Goal: Navigation & Orientation: Find specific page/section

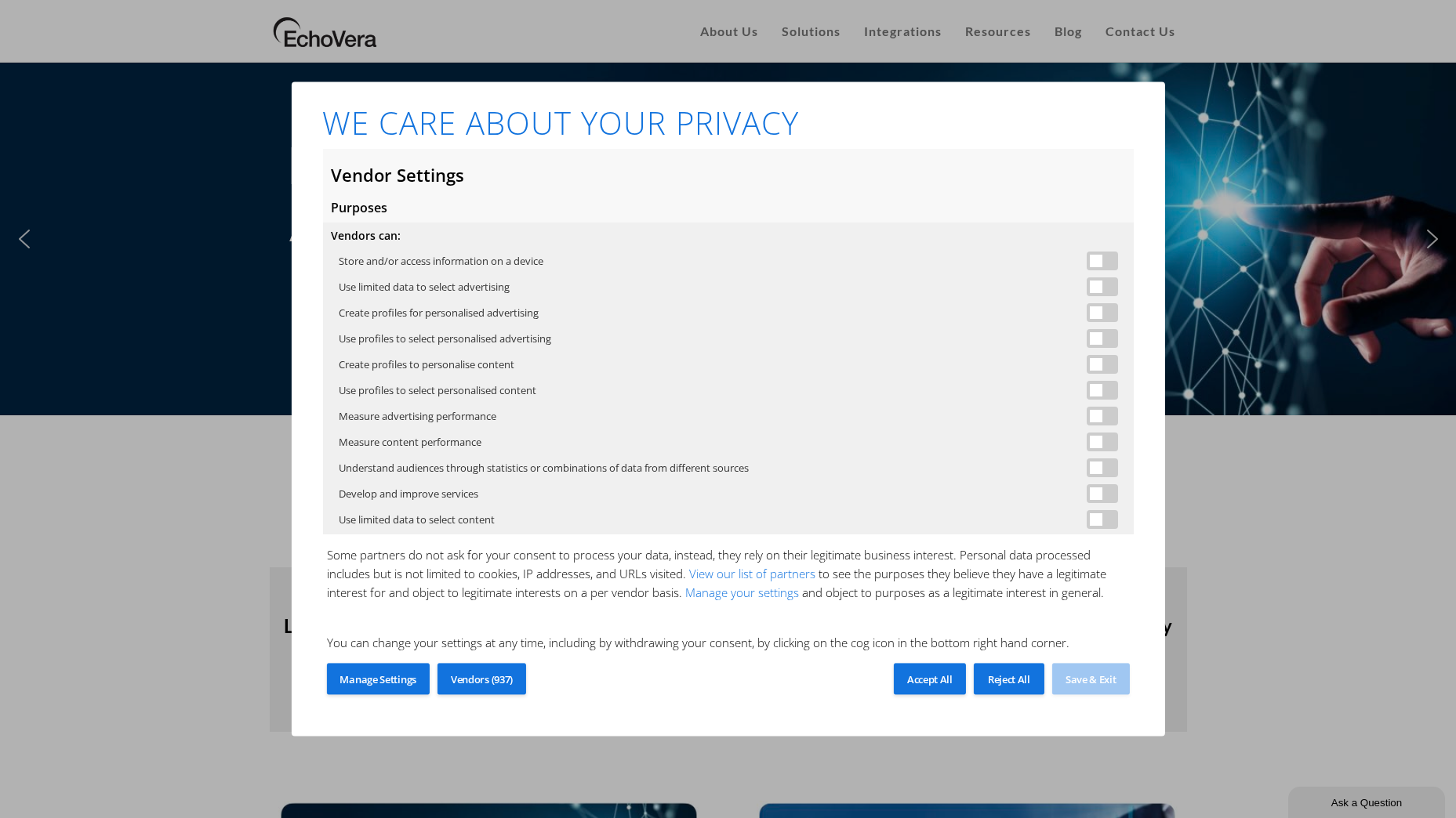
click at [948, 687] on span "Accept All" at bounding box center [929, 680] width 45 height 14
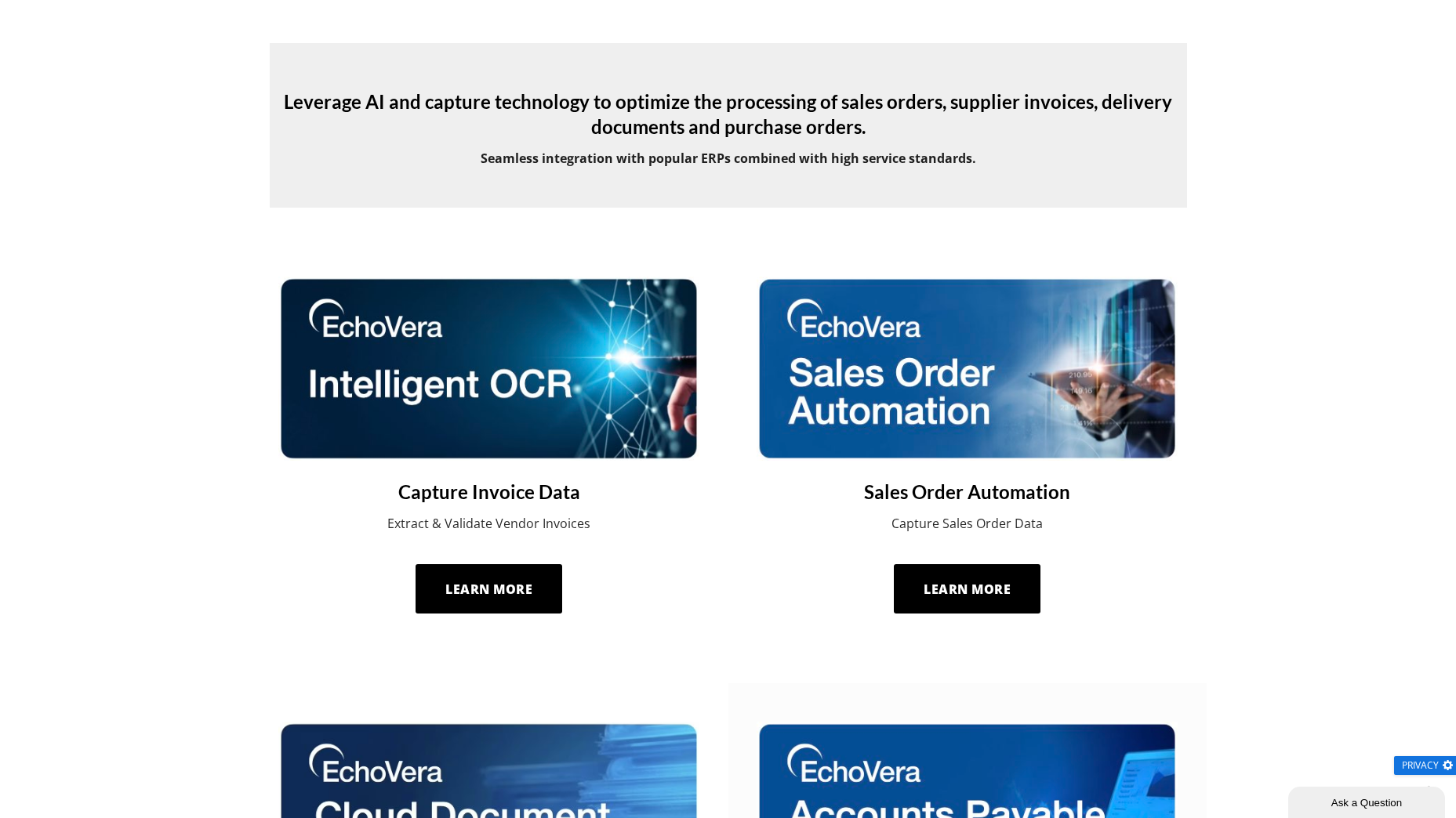
scroll to position [523, 0]
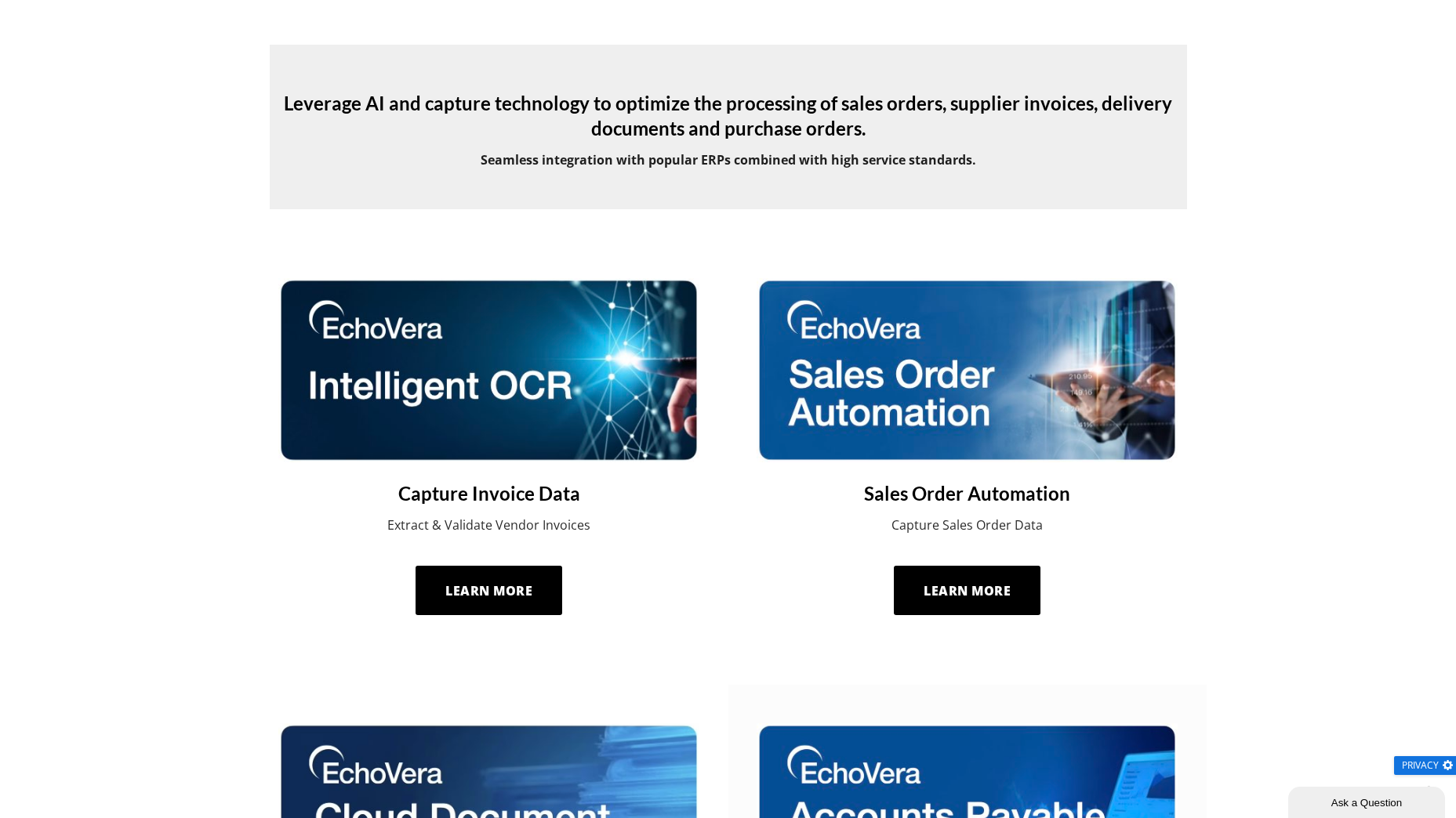
click at [487, 397] on img at bounding box center [489, 369] width 421 height 184
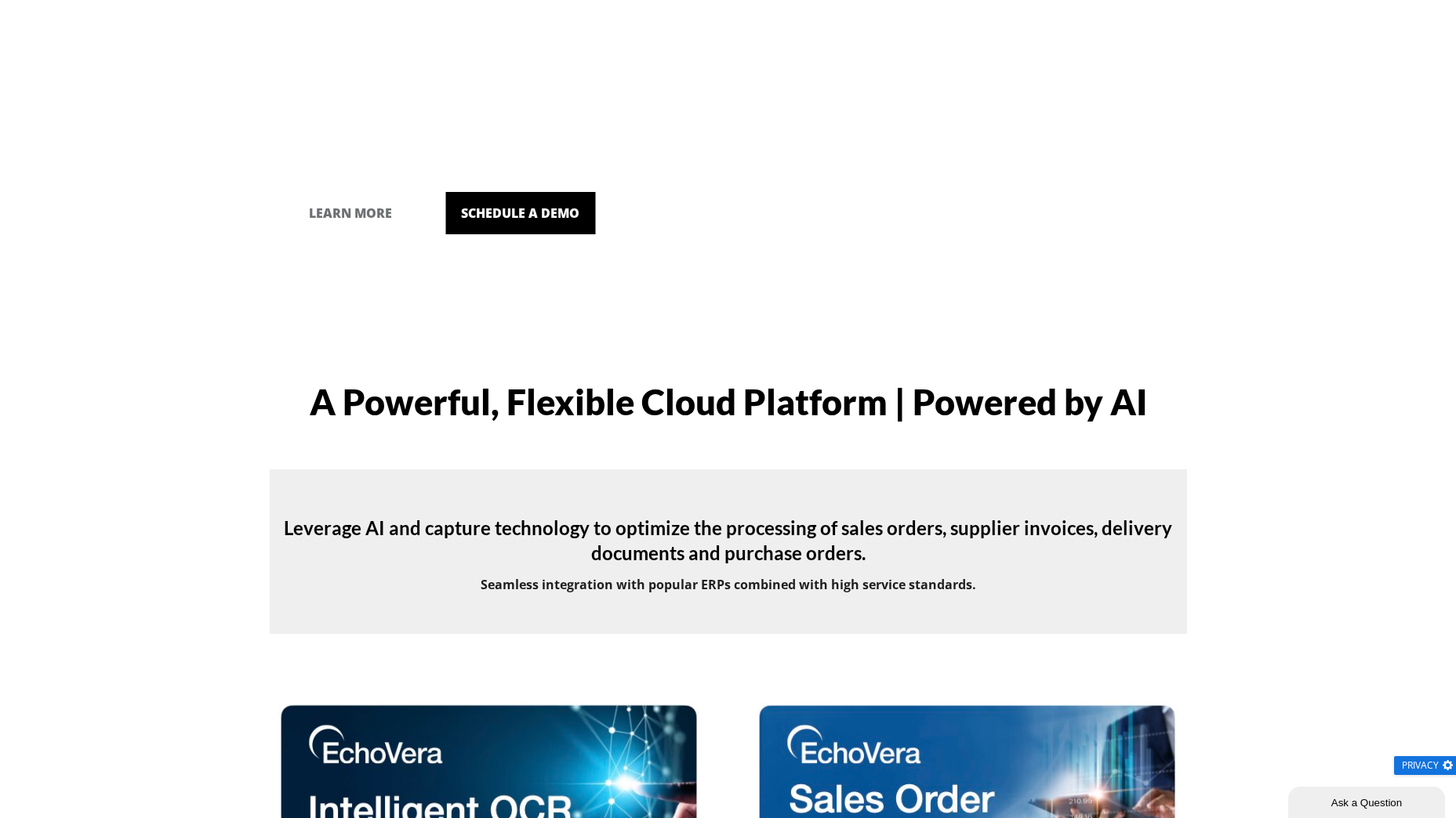
scroll to position [0, 0]
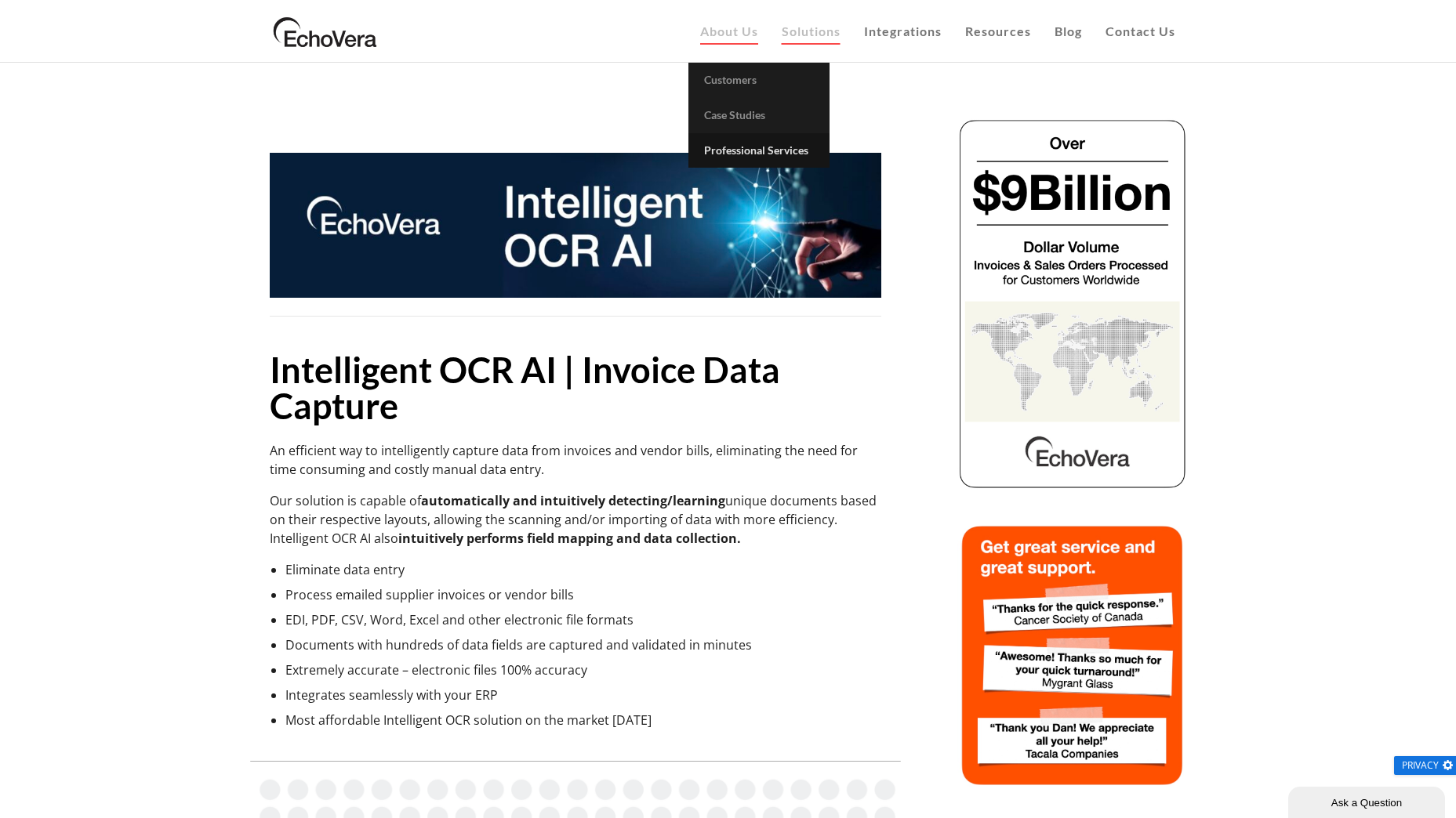
click at [728, 151] on span "Professional Services" at bounding box center [756, 150] width 104 height 13
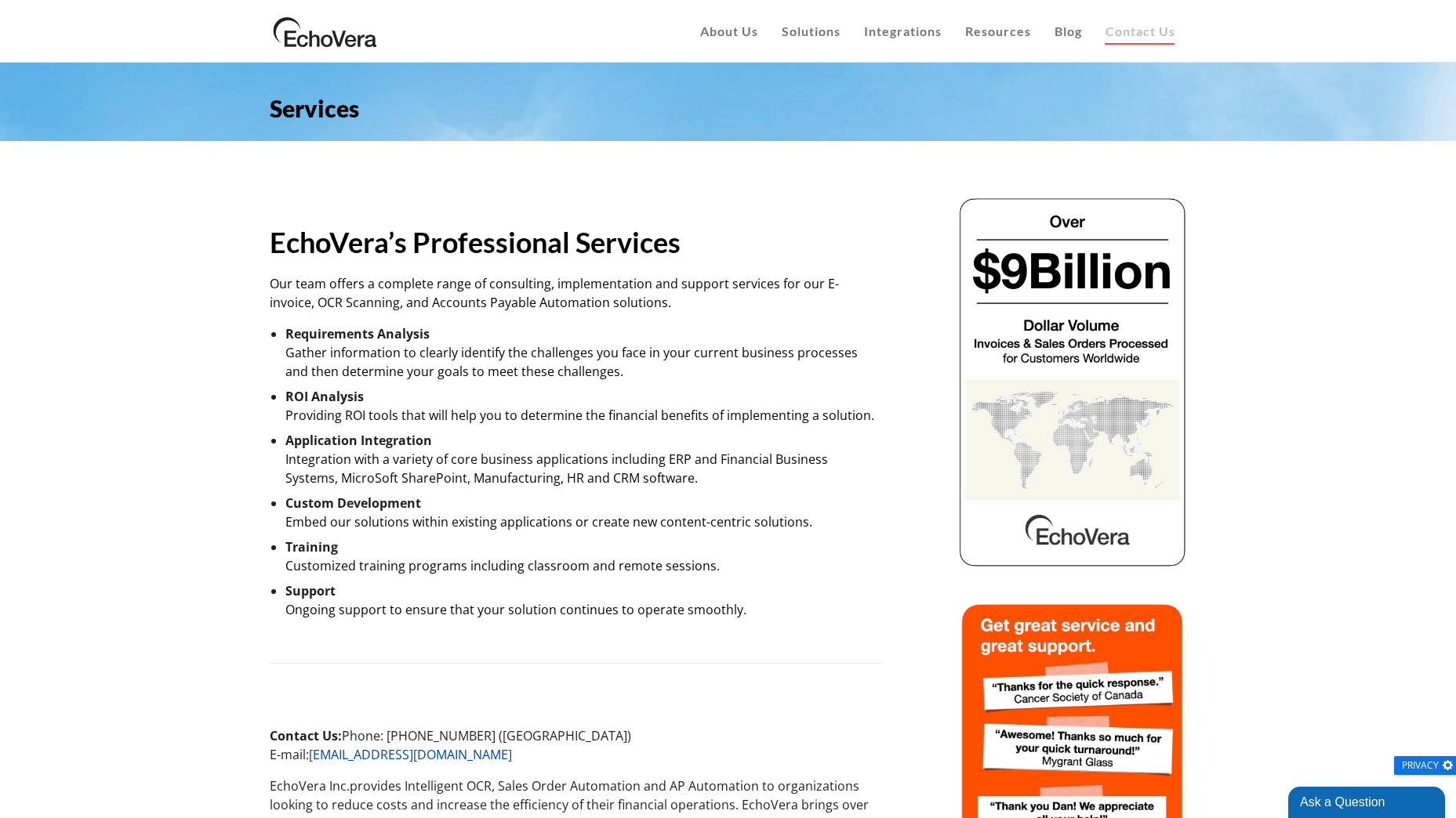
click at [1143, 24] on span "Contact Us" at bounding box center [1141, 30] width 70 height 15
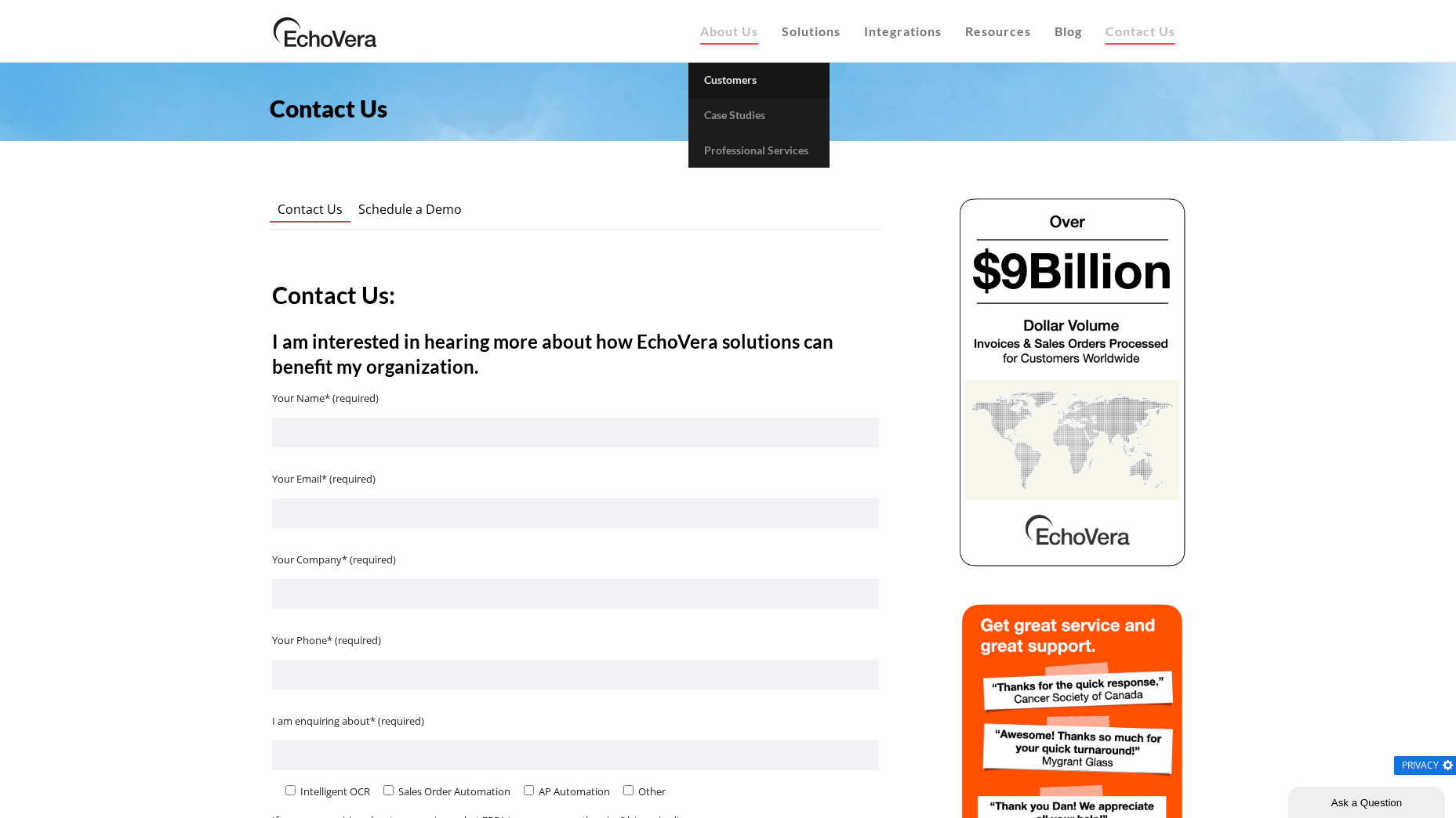
click at [736, 78] on span "Customers" at bounding box center [730, 79] width 52 height 13
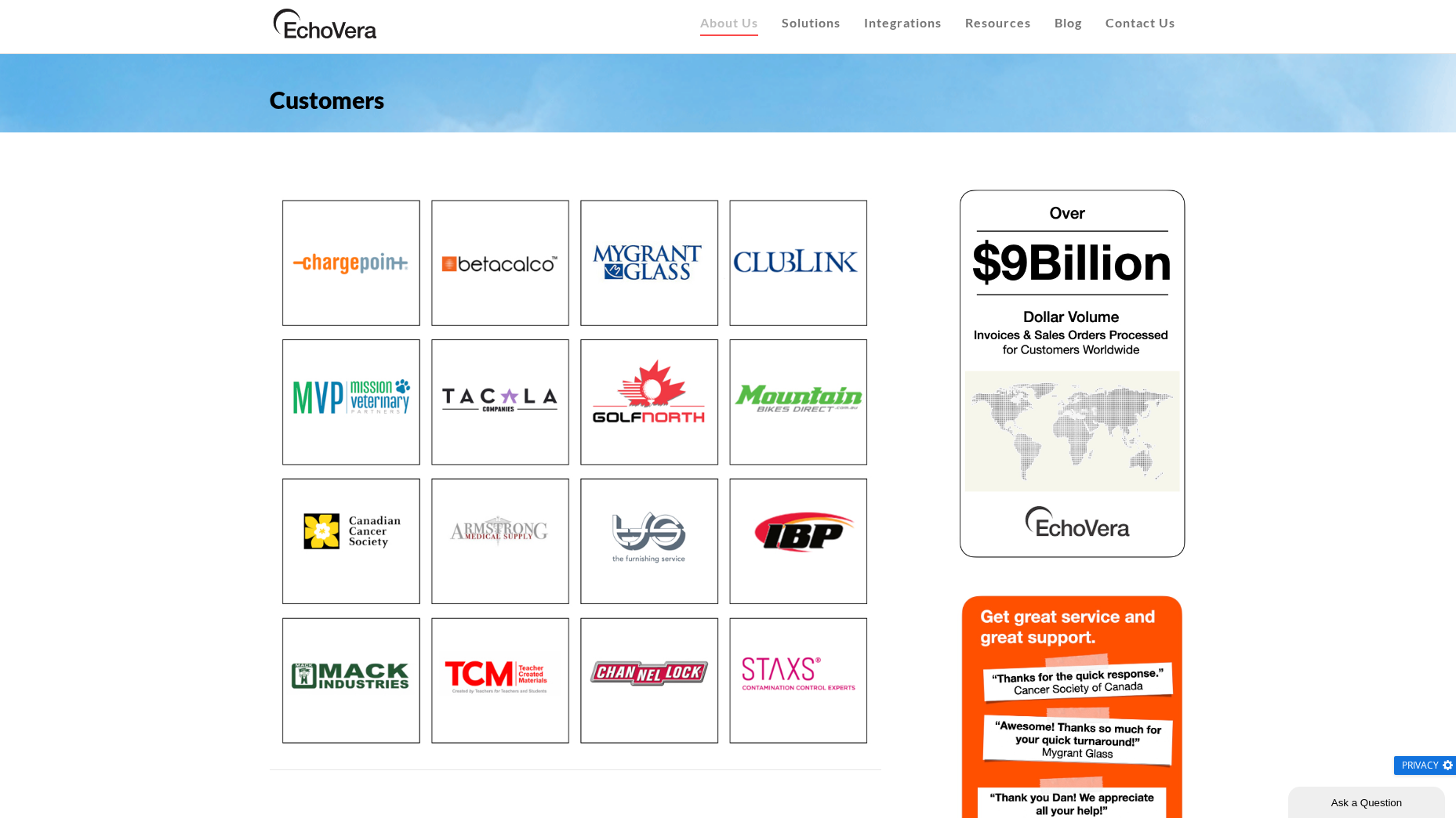
scroll to position [6, 0]
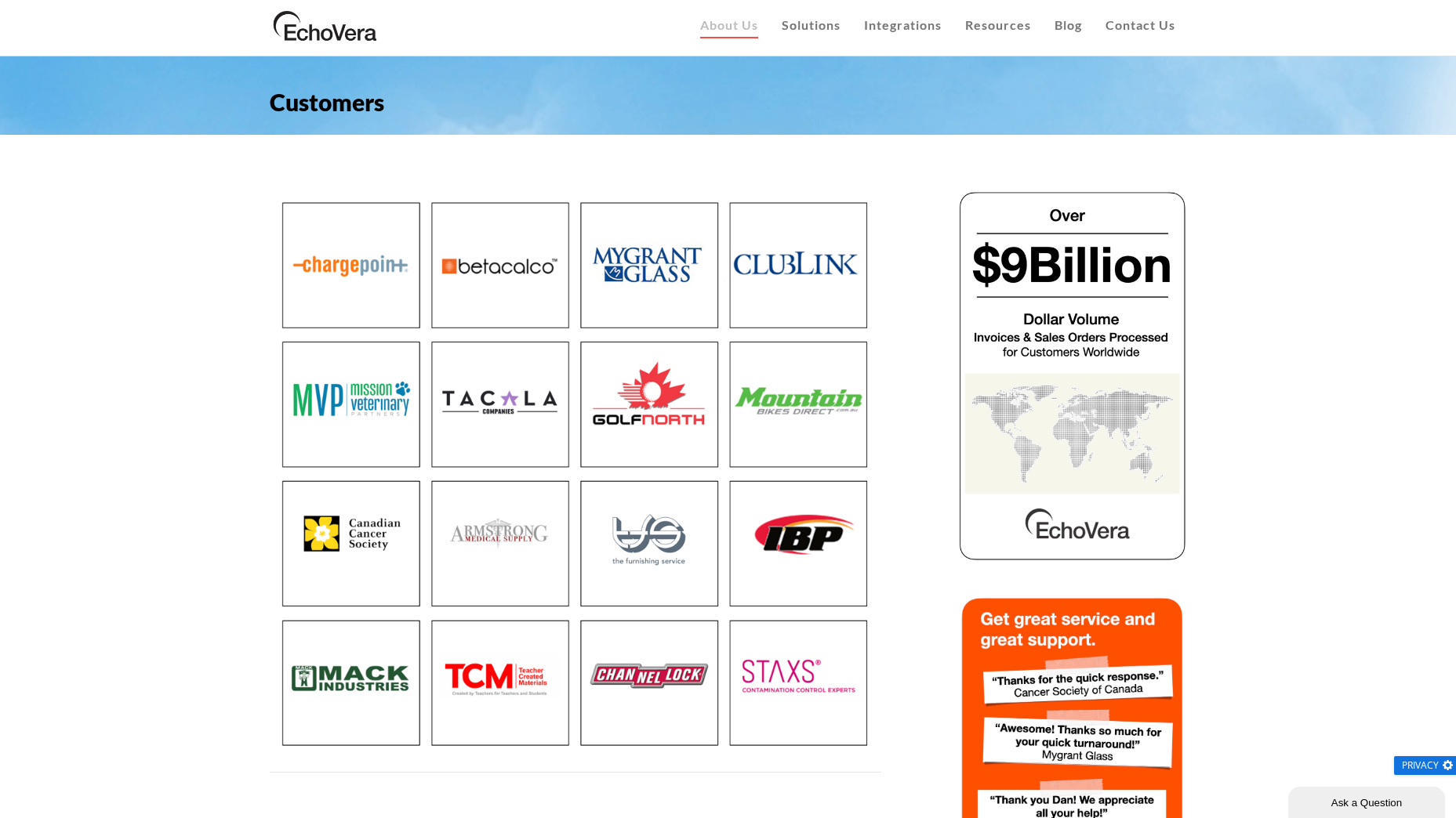
click at [308, 36] on img at bounding box center [325, 25] width 111 height 39
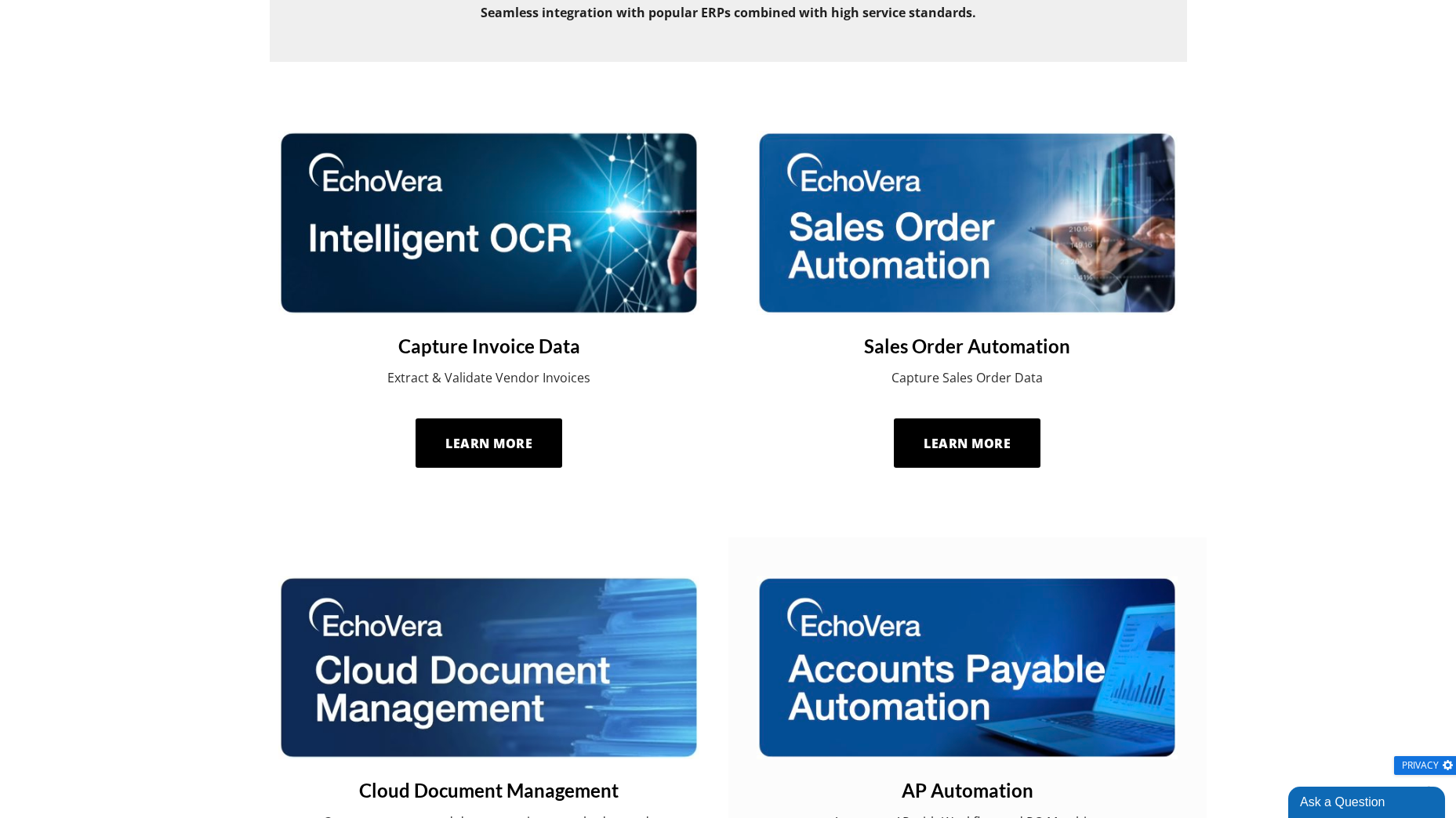
scroll to position [679, 0]
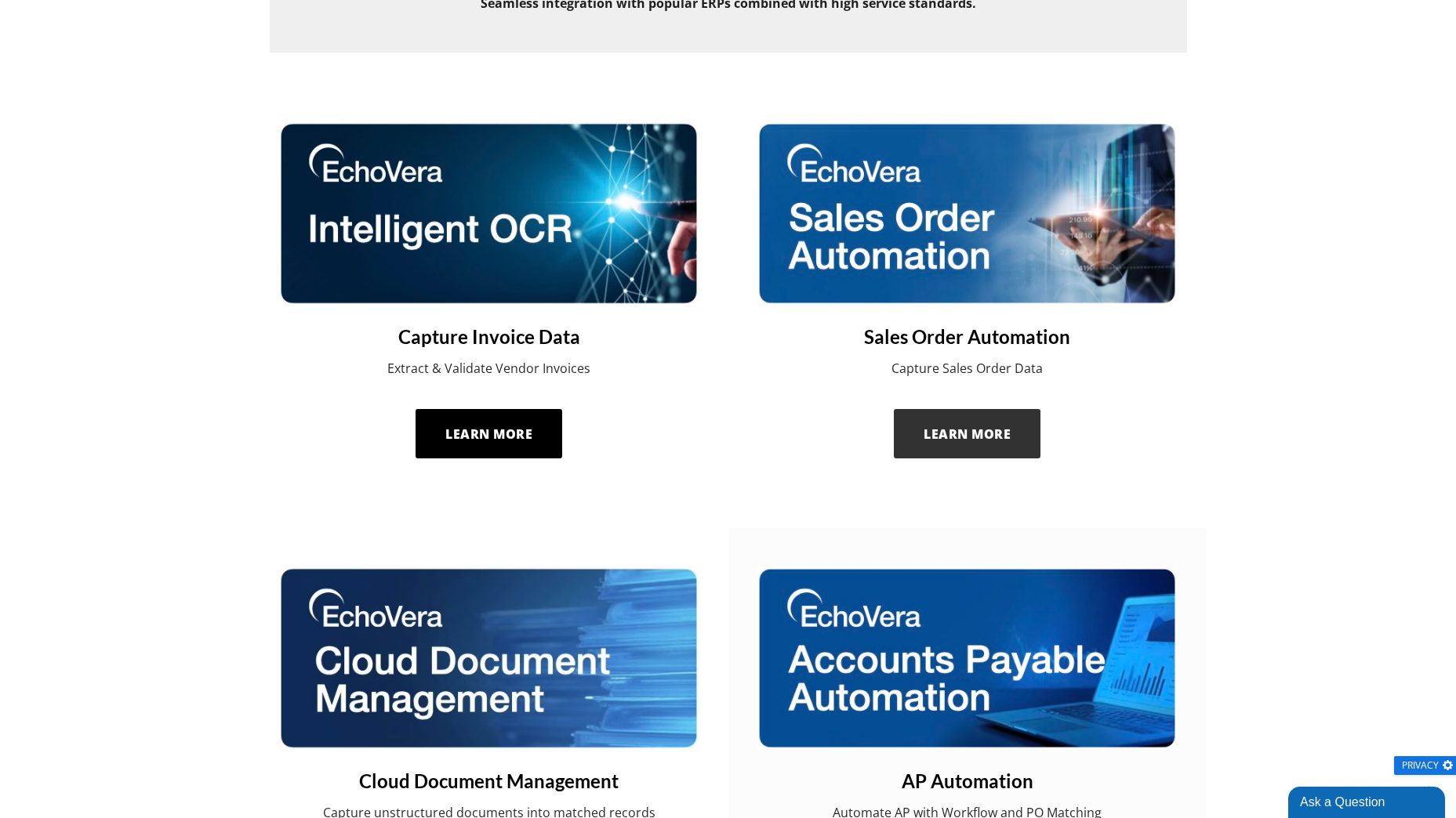
click at [965, 428] on span "Learn More" at bounding box center [967, 433] width 87 height 17
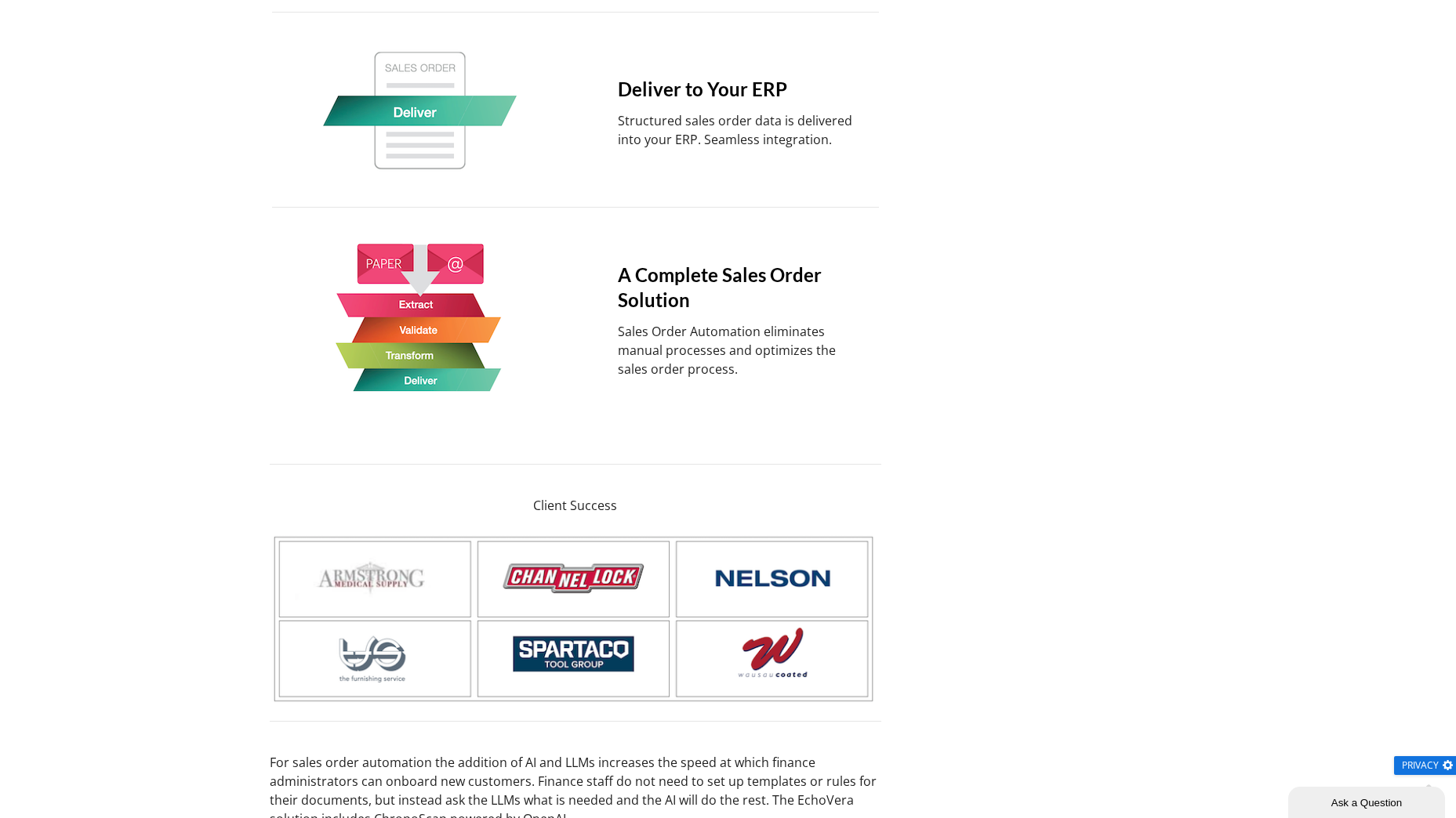
scroll to position [1725, 0]
